Goal: Find specific page/section: Find specific page/section

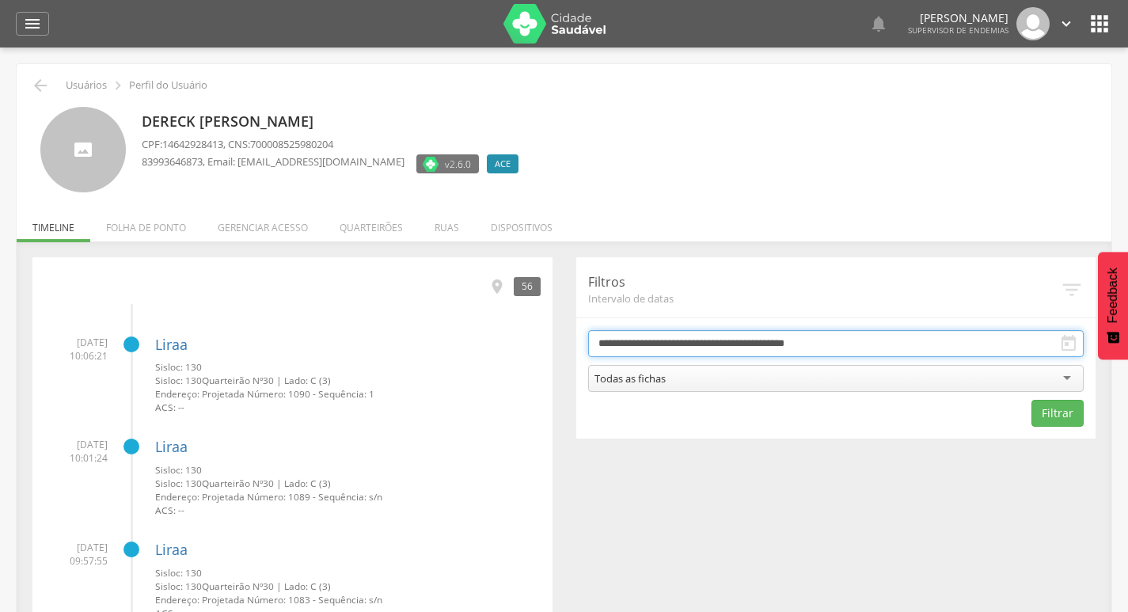
click at [862, 344] on input "**********" at bounding box center [836, 343] width 496 height 27
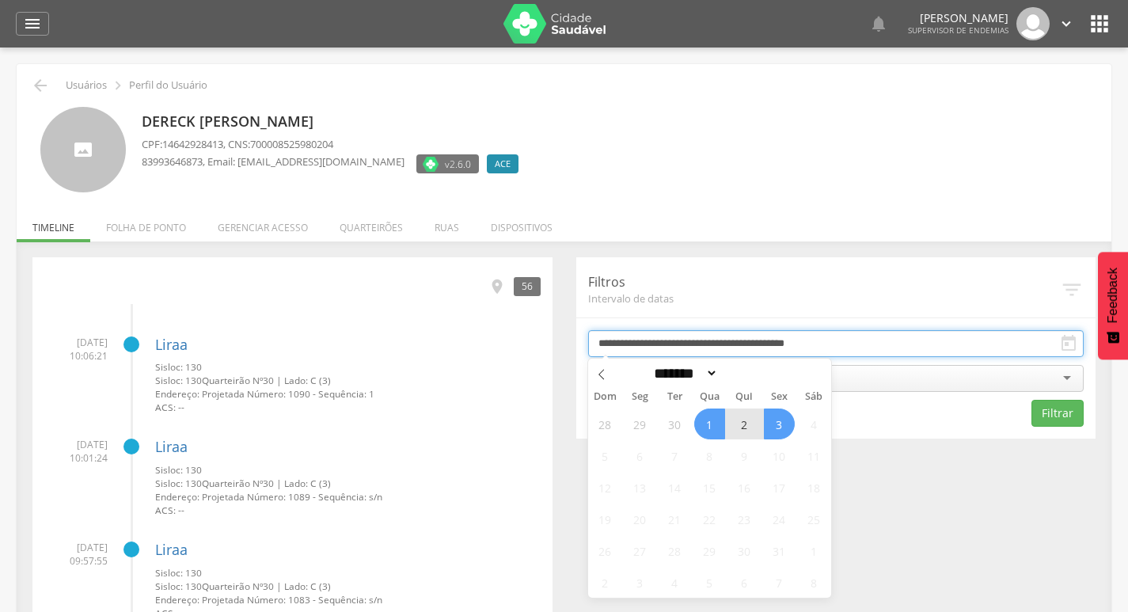
click at [883, 346] on input "**********" at bounding box center [836, 343] width 496 height 27
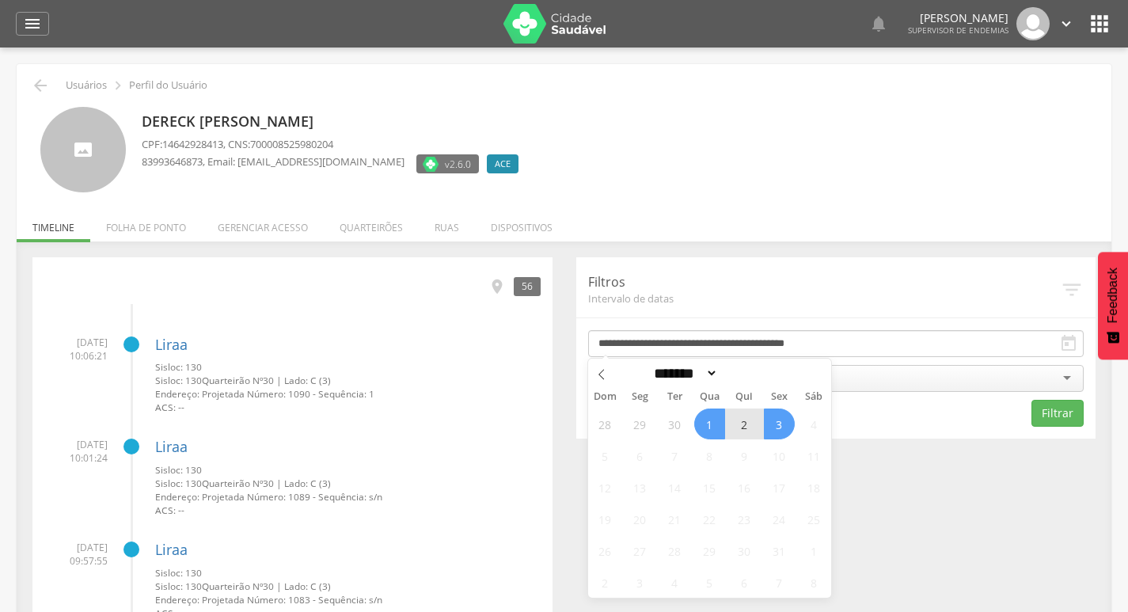
click at [869, 375] on div "Todas as fichas" at bounding box center [836, 378] width 496 height 27
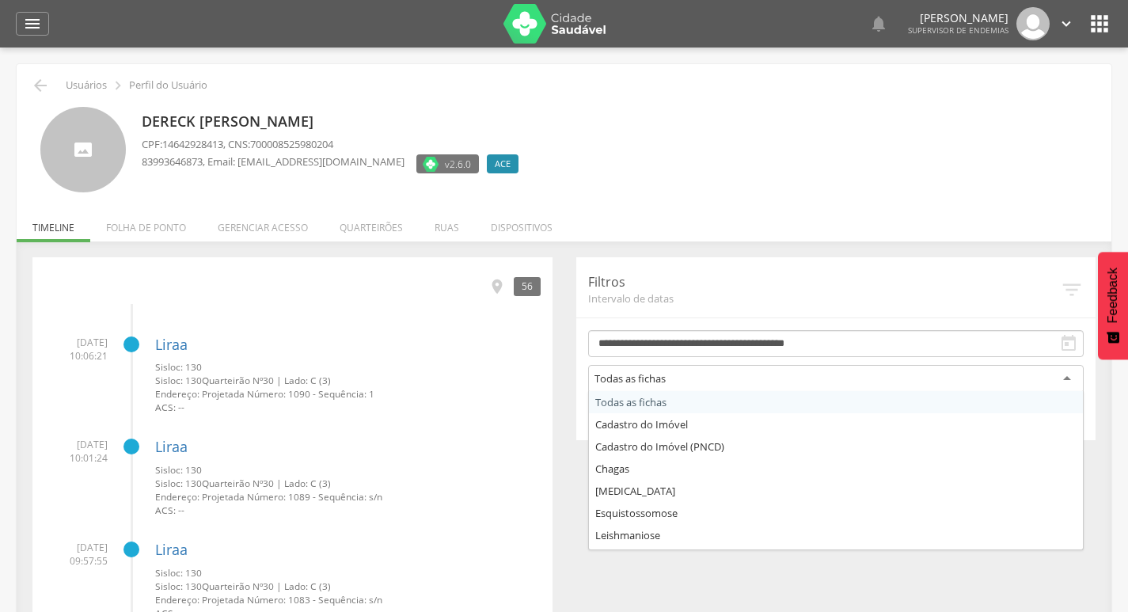
click at [863, 378] on div "Todas as fichas" at bounding box center [836, 379] width 496 height 29
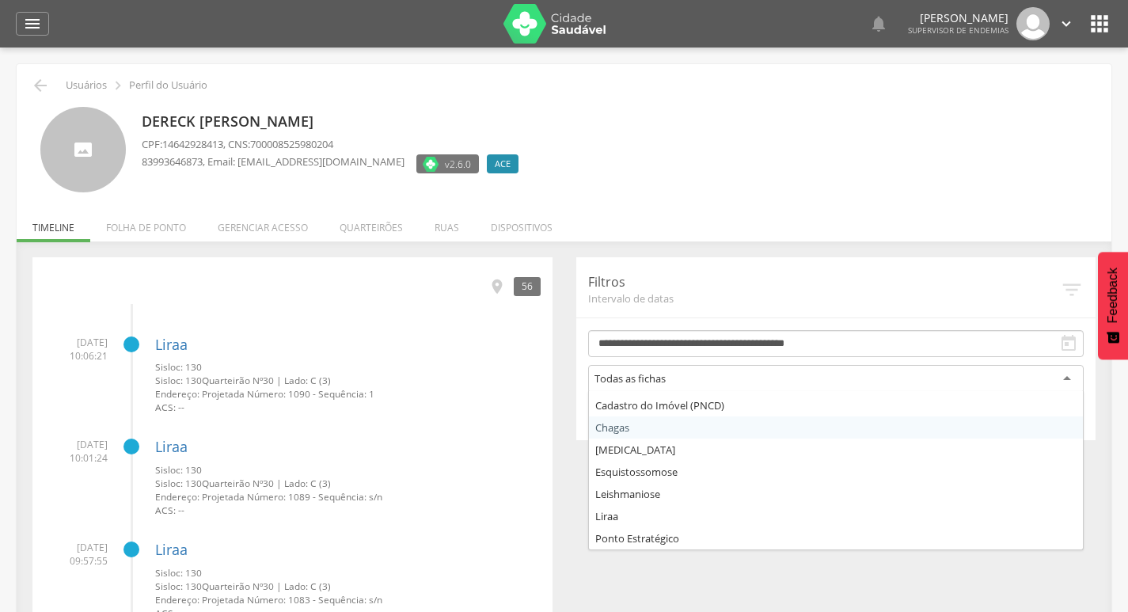
scroll to position [63, 0]
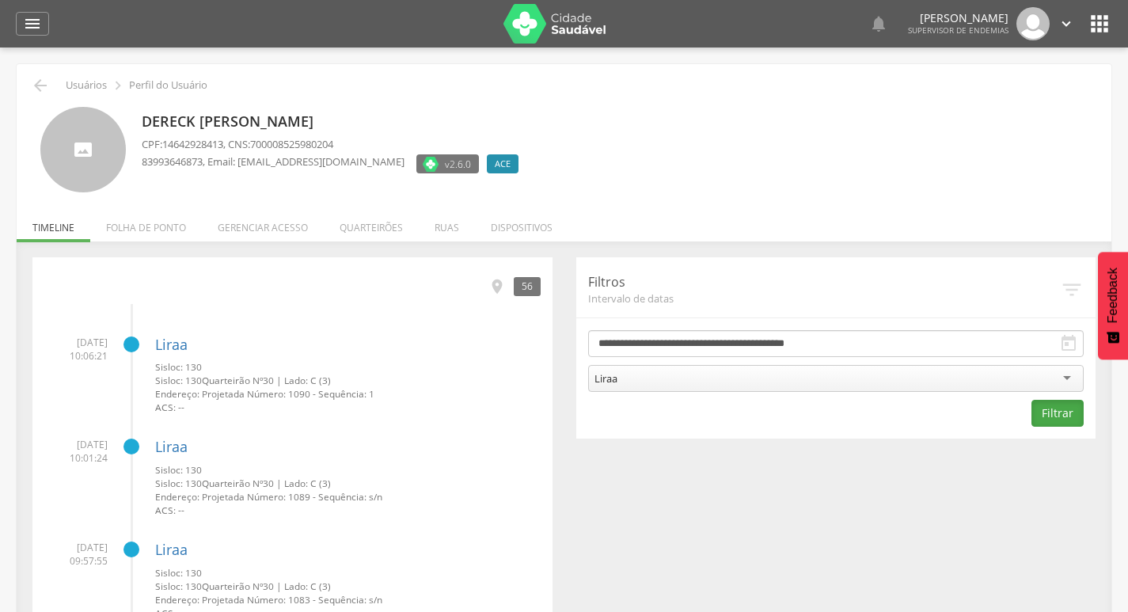
click at [1080, 417] on button "Filtrar" at bounding box center [1058, 413] width 52 height 27
click at [24, 23] on icon "" at bounding box center [32, 23] width 19 height 19
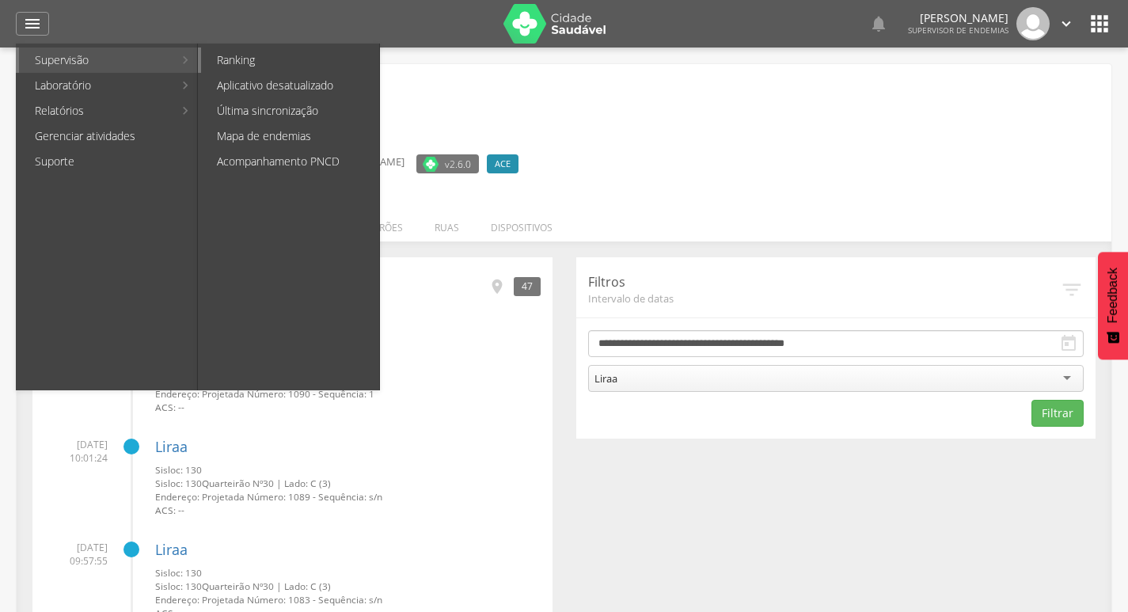
click at [286, 66] on link "Ranking" at bounding box center [290, 60] width 178 height 25
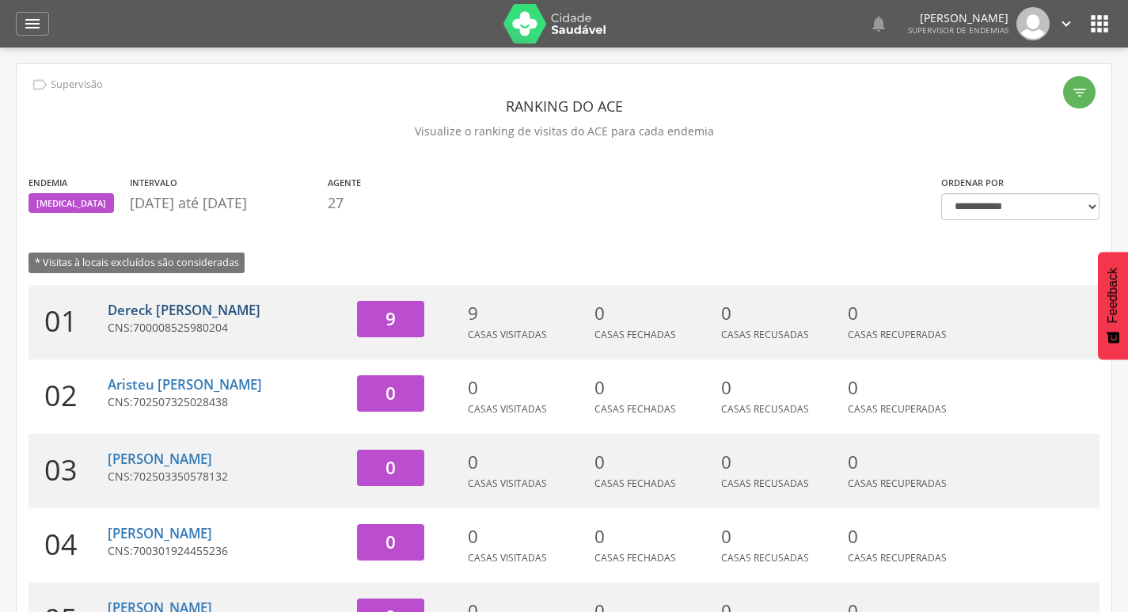
click at [260, 306] on link "Dereck [PERSON_NAME]" at bounding box center [184, 310] width 153 height 18
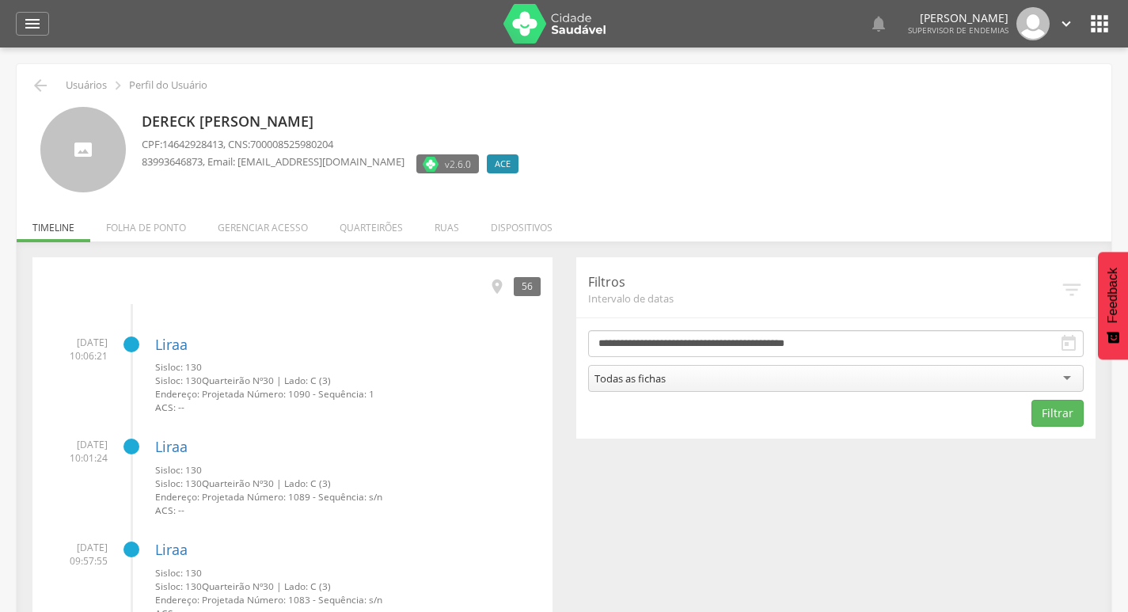
click at [1077, 287] on icon "" at bounding box center [1072, 290] width 24 height 24
click at [1101, 28] on icon "" at bounding box center [1099, 23] width 25 height 25
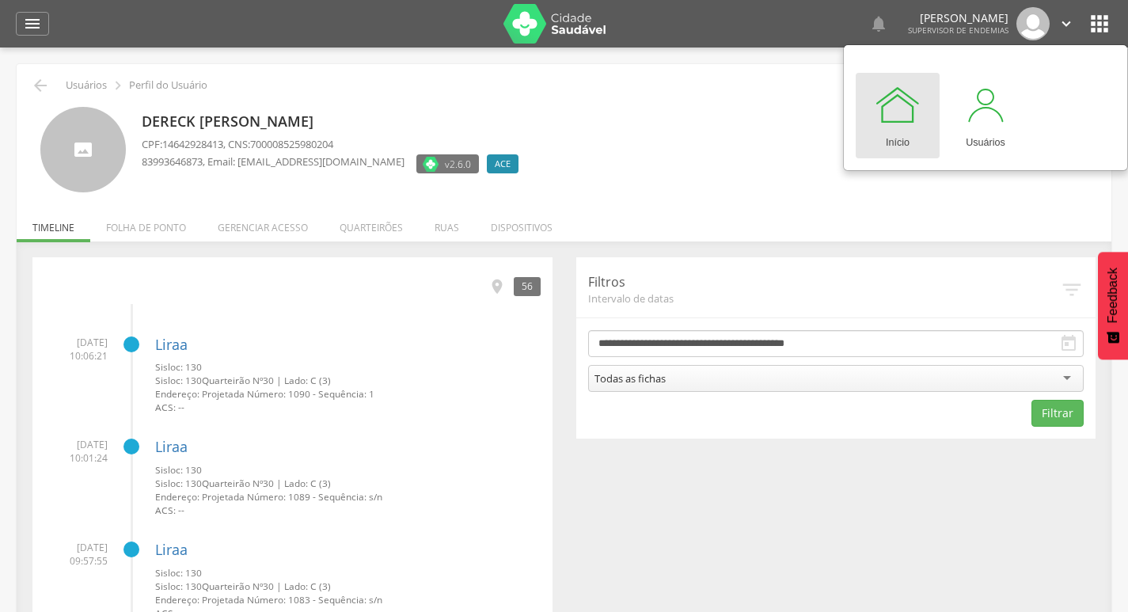
click at [1083, 224] on ul "Início Produtividade Timeline Folha de ponto Remapeamento Gerenciar acesso Quar…" at bounding box center [564, 227] width 1095 height 13
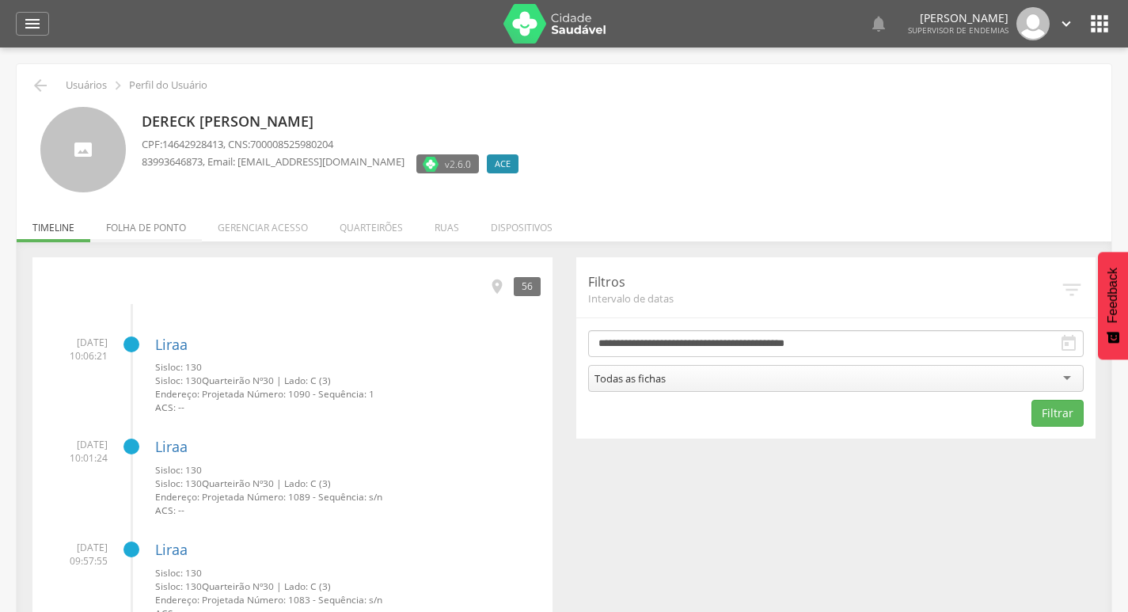
click at [143, 229] on li "Folha de ponto" at bounding box center [146, 223] width 112 height 37
